Goal: Use online tool/utility: Utilize a website feature to perform a specific function

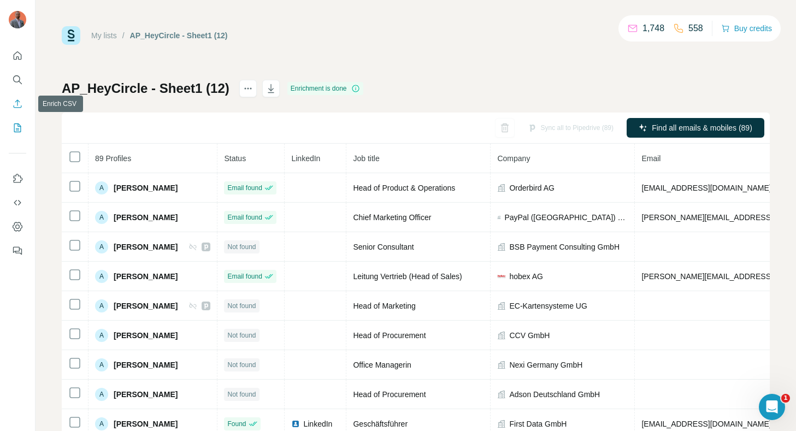
click at [15, 105] on icon "Enrich CSV" at bounding box center [17, 103] width 11 height 11
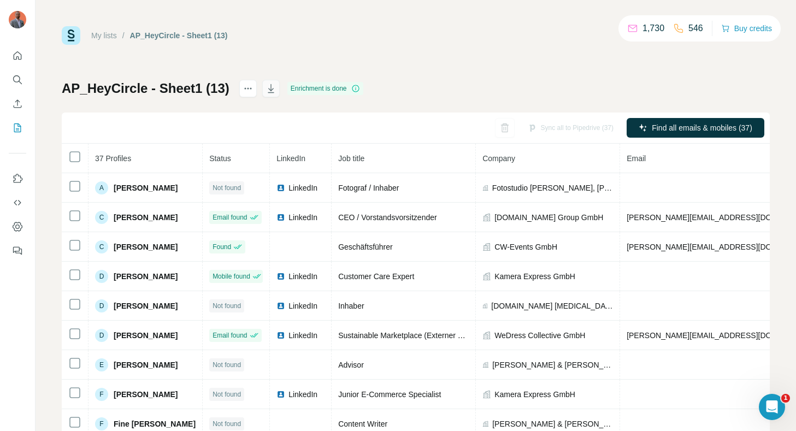
click at [268, 89] on icon "button" at bounding box center [271, 88] width 6 height 9
